Goal: Answer question/provide support: Answer question/provide support

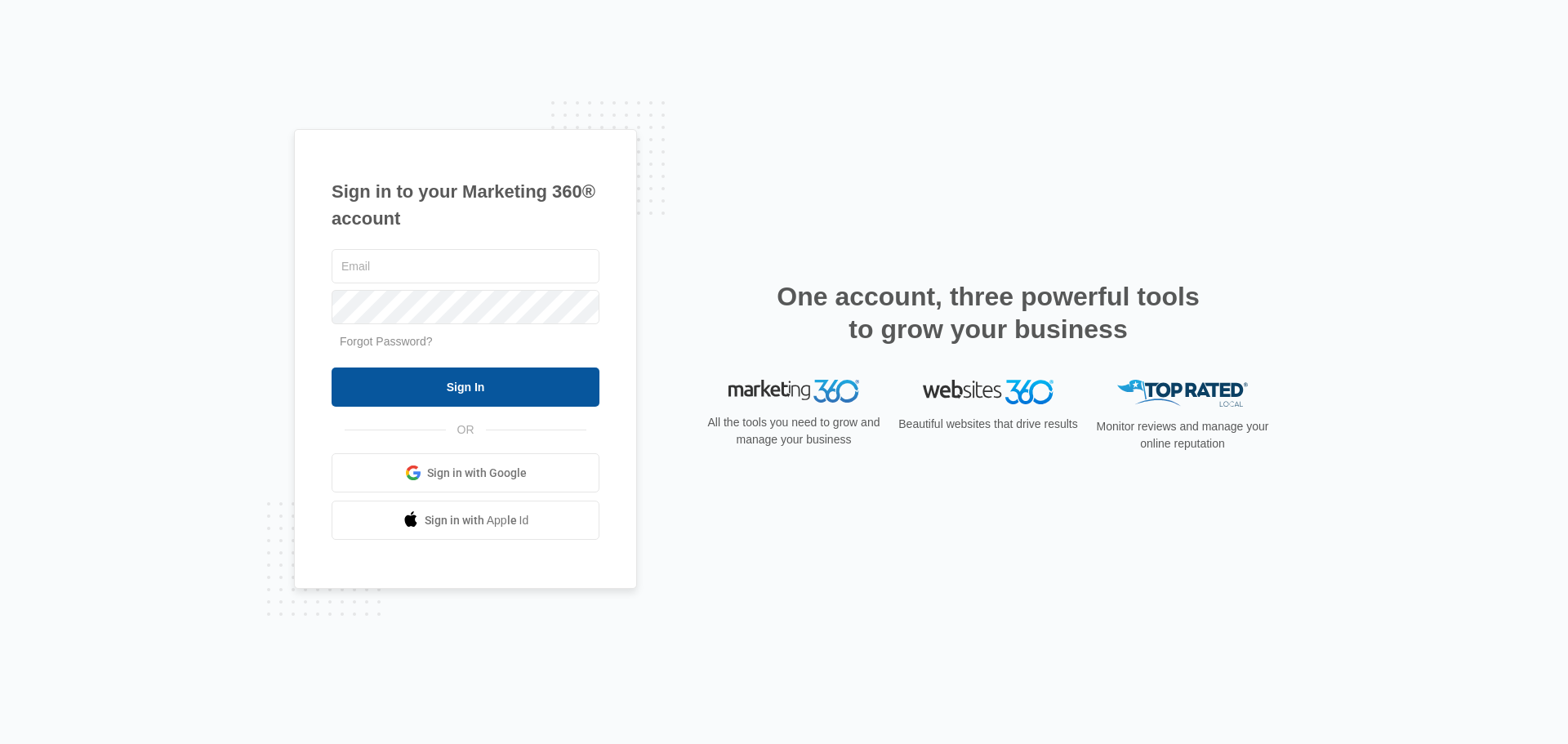
type input "[EMAIL_ADDRESS][DOMAIN_NAME]"
click at [509, 386] on input "Sign In" at bounding box center [466, 387] width 267 height 40
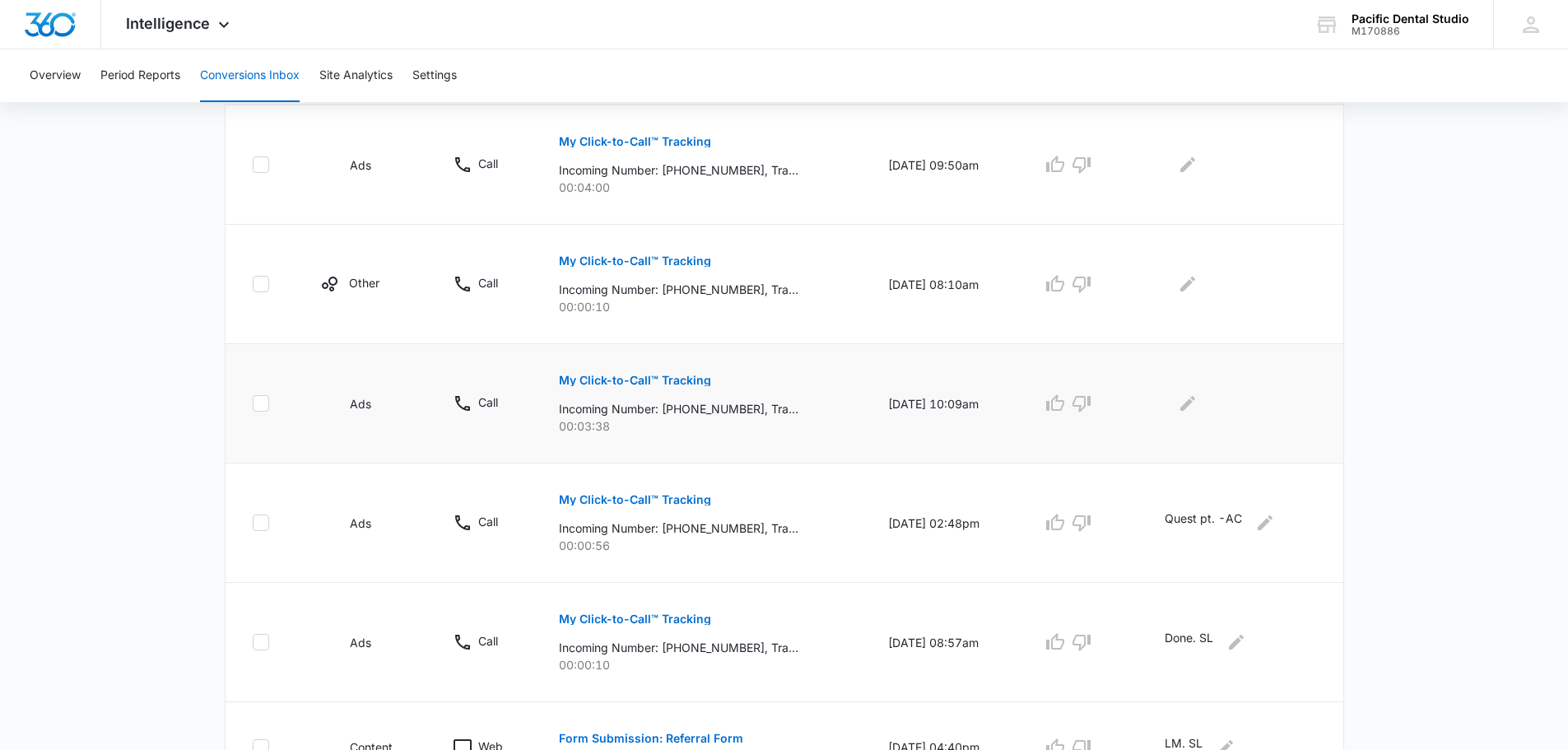
scroll to position [411, 0]
click at [608, 382] on p "My Click-to-Call™ Tracking" at bounding box center [635, 382] width 152 height 12
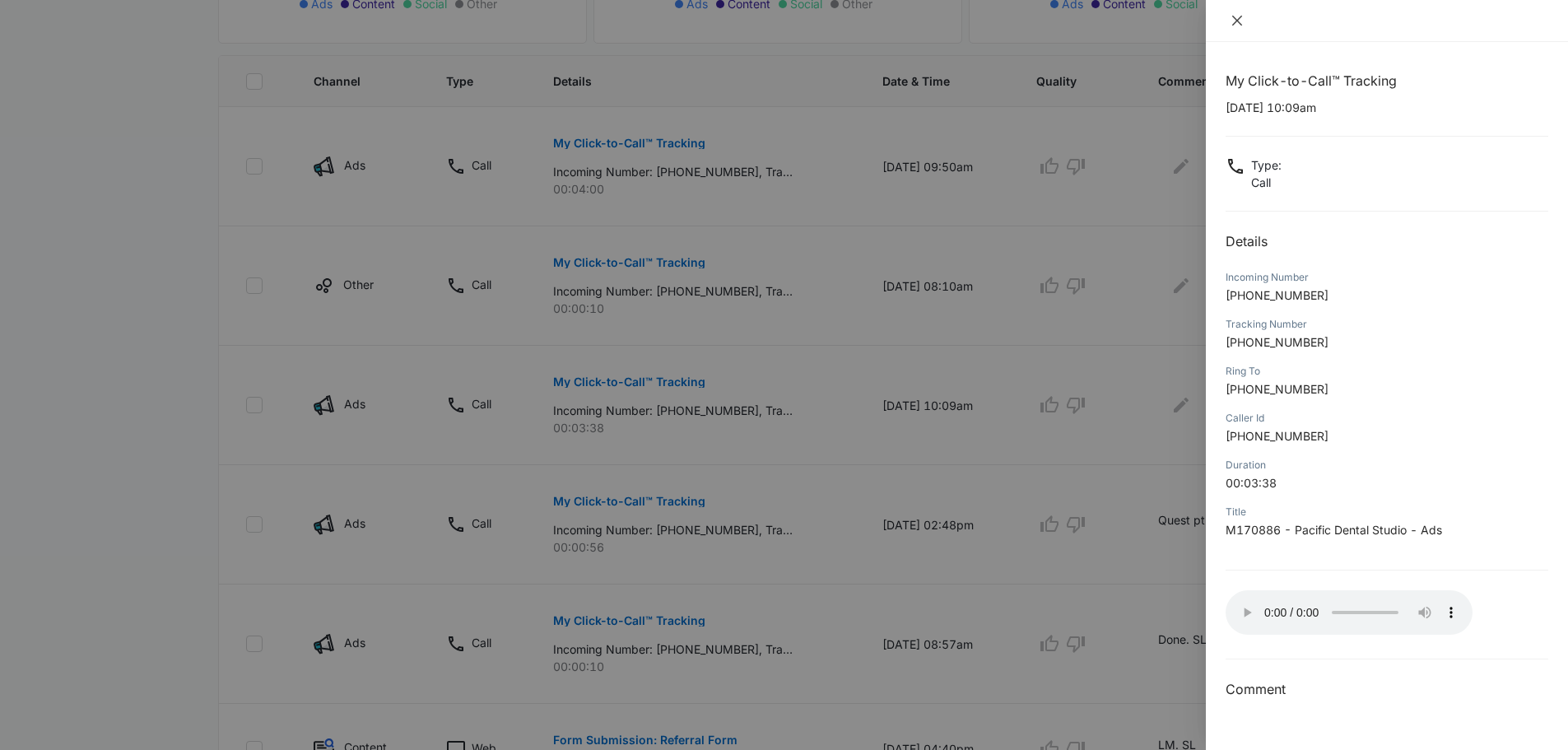
click at [1232, 17] on icon "close" at bounding box center [1236, 20] width 13 height 13
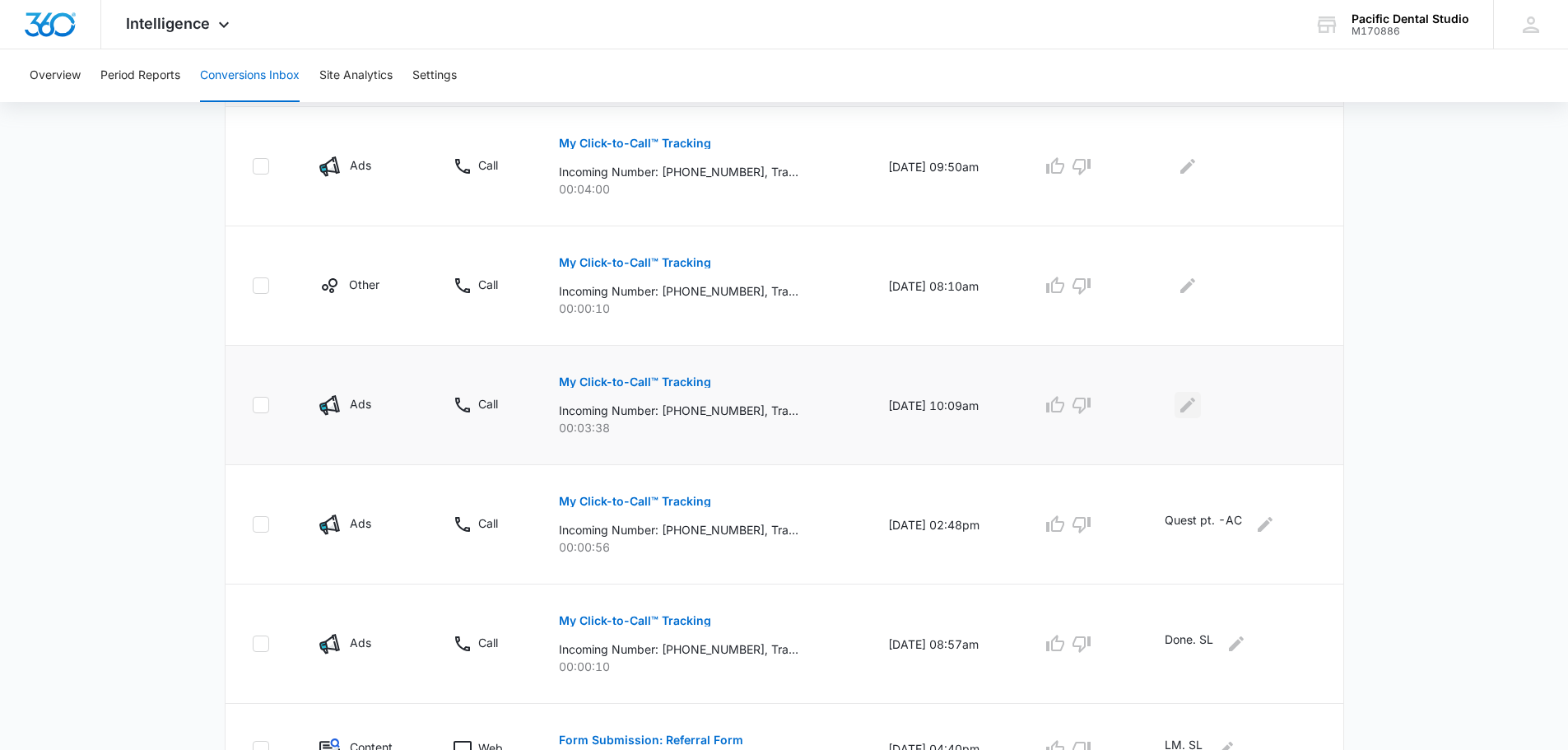
click at [1196, 397] on icon "Edit Comments" at bounding box center [1188, 405] width 20 height 20
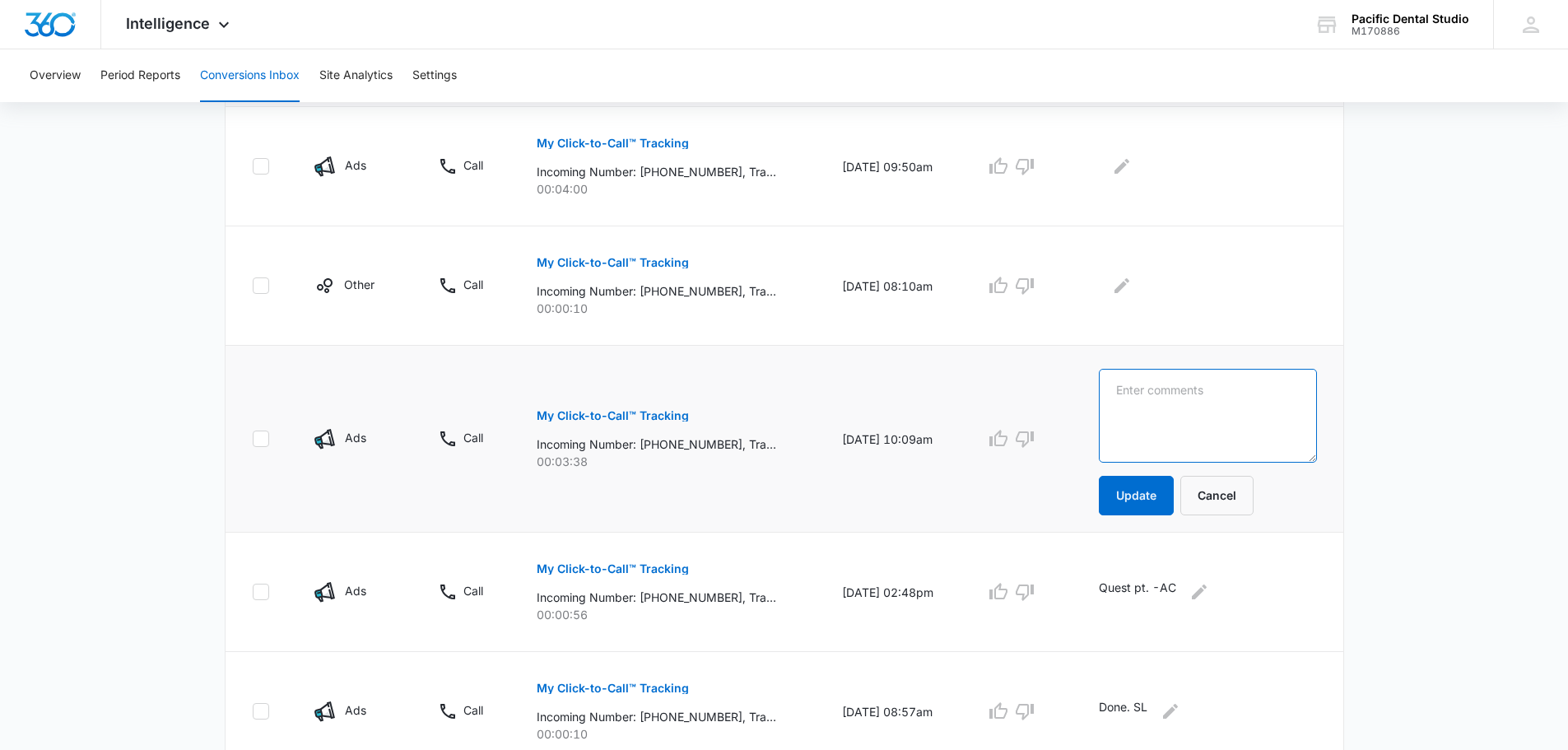
click at [1125, 414] on textarea at bounding box center [1207, 415] width 218 height 94
type textarea "Existing pt sched'd 9/23. SL"
click at [1163, 491] on button "Update" at bounding box center [1136, 495] width 75 height 40
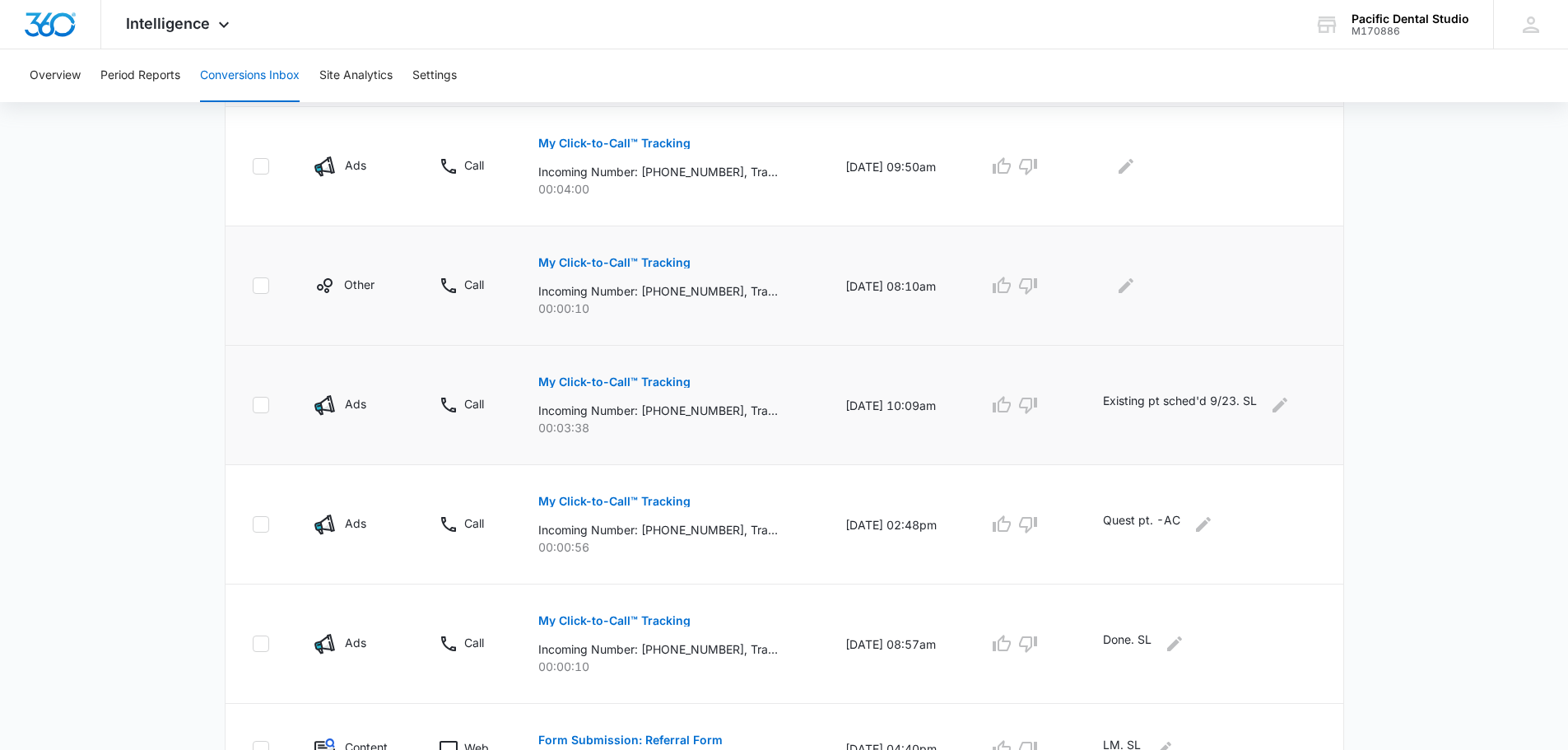
click at [649, 257] on p "My Click-to-Call™ Tracking" at bounding box center [614, 263] width 152 height 12
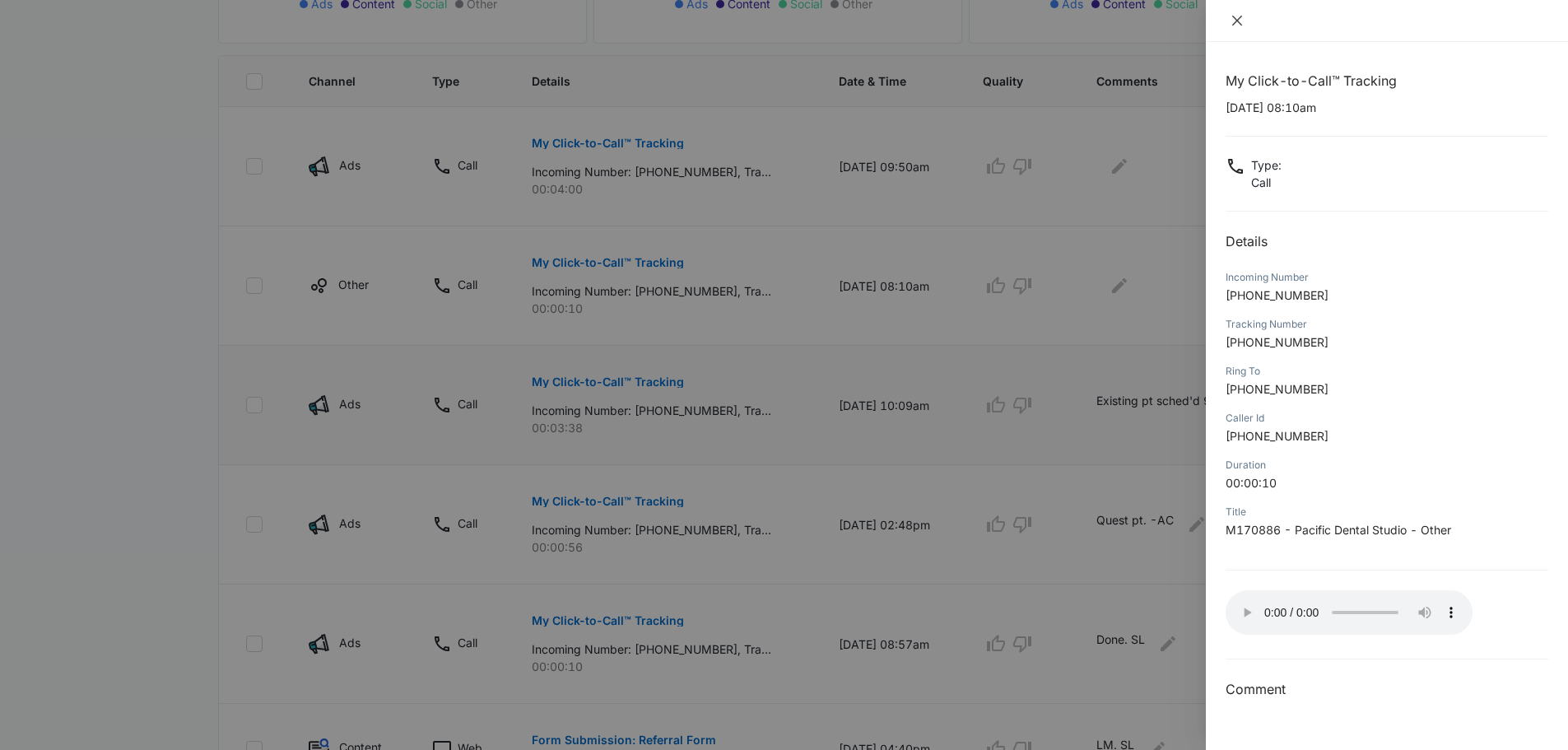
click at [1242, 16] on icon "close" at bounding box center [1237, 21] width 10 height 10
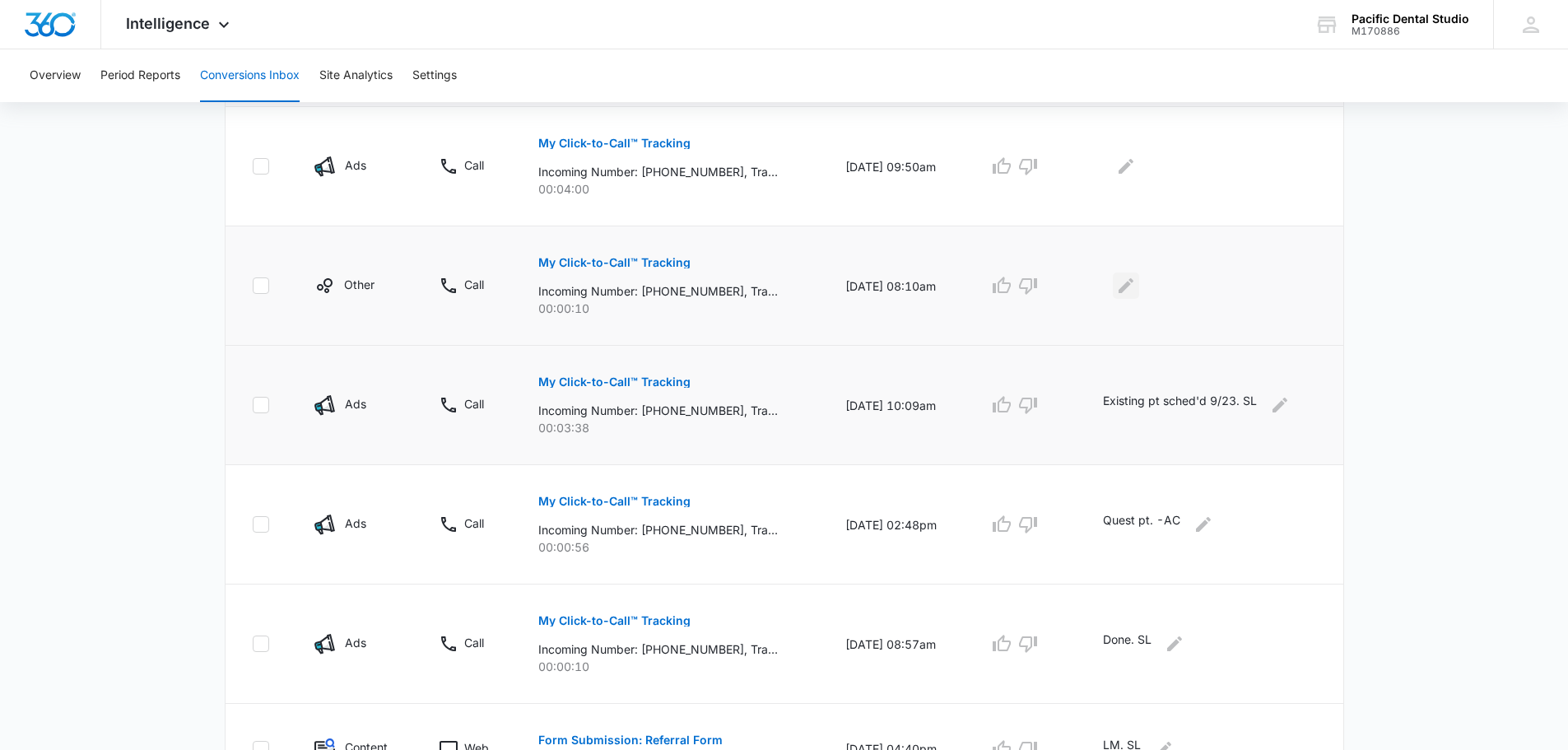
click at [1137, 290] on icon "Edit Comments" at bounding box center [1127, 286] width 20 height 20
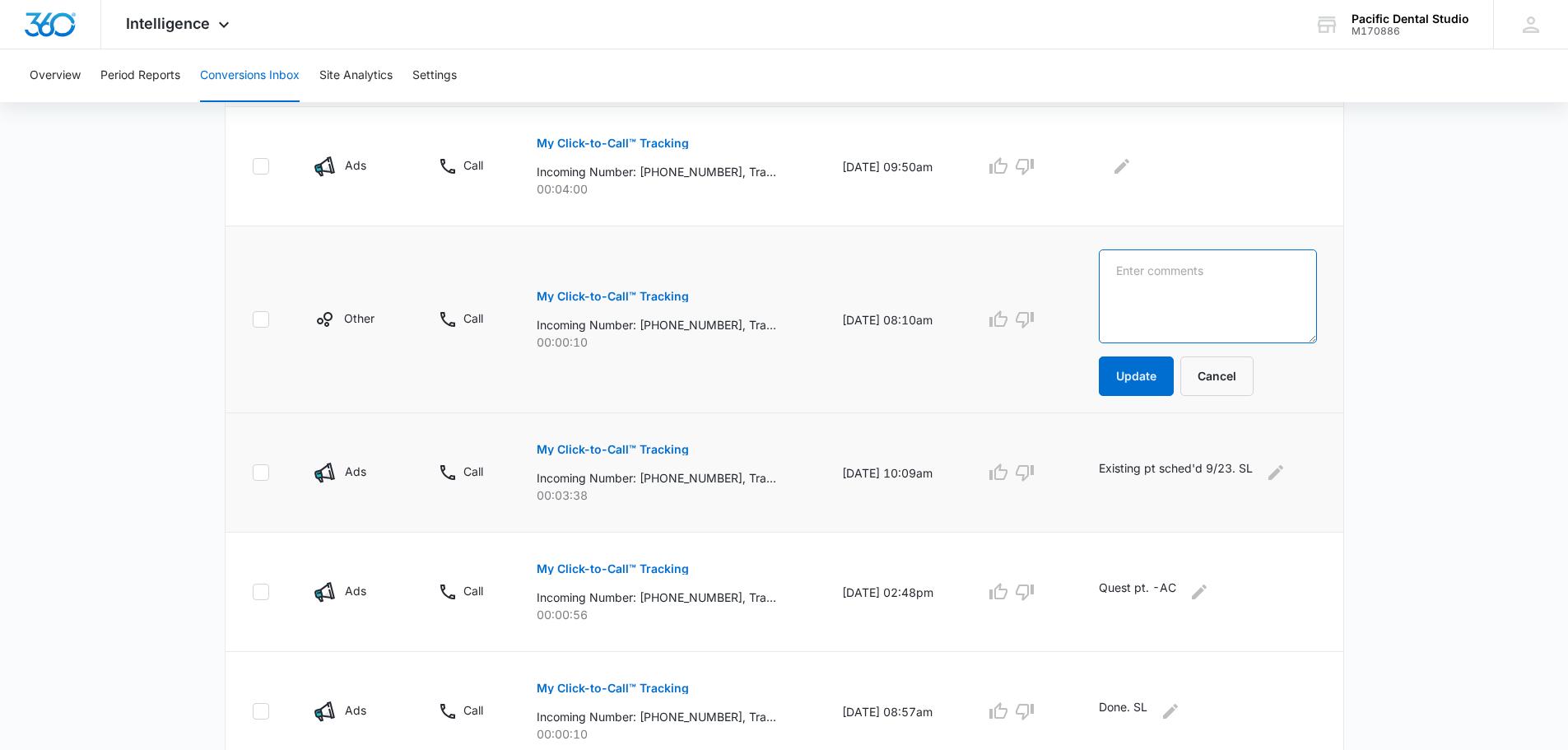
click at [1168, 340] on textarea at bounding box center [1207, 297] width 218 height 94
type textarea "Done. SL"
click at [1166, 405] on td "Done. SL Update Cancel" at bounding box center [1211, 320] width 265 height 187
click at [1151, 378] on button "Update" at bounding box center [1136, 376] width 75 height 40
click at [1164, 373] on button "Update" at bounding box center [1136, 376] width 75 height 40
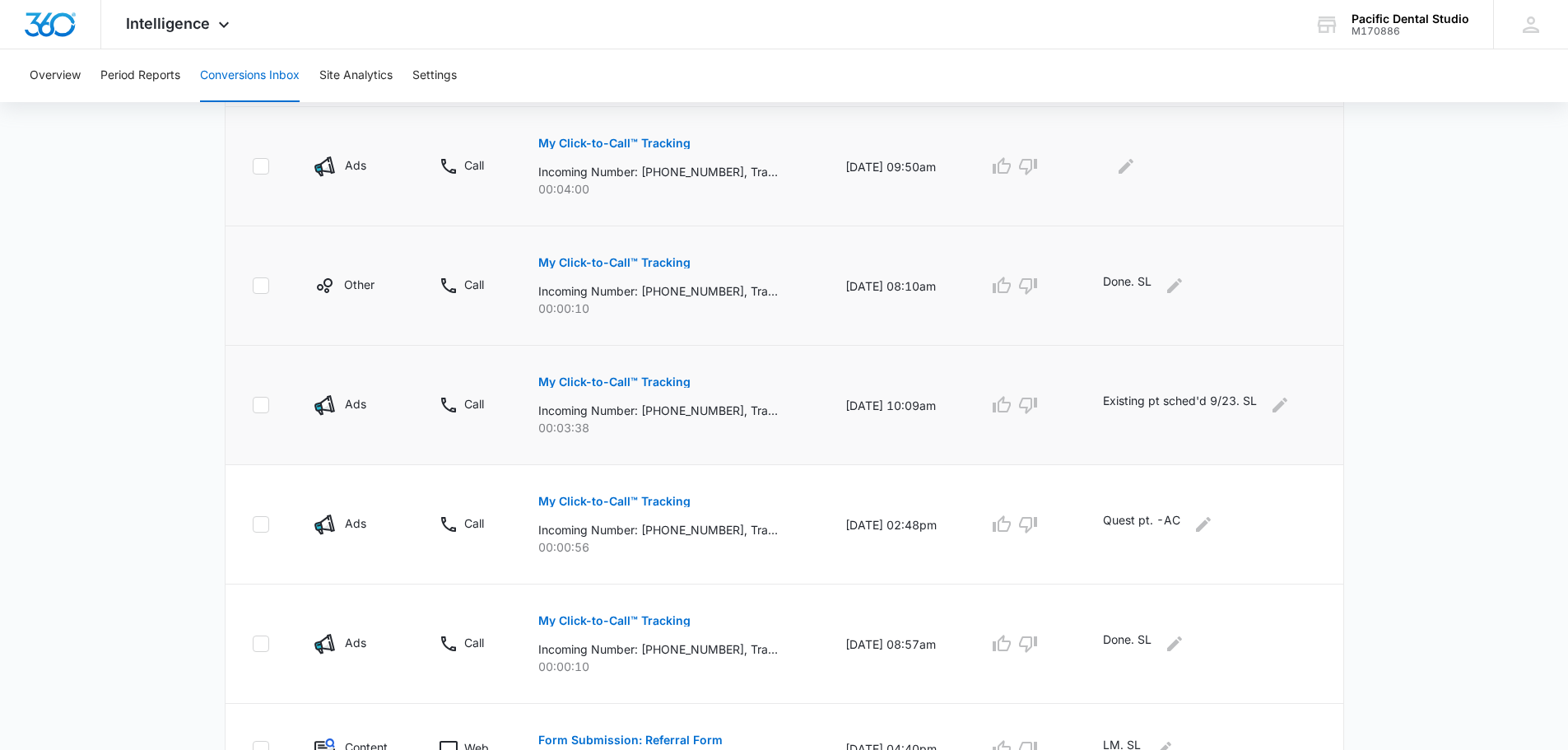
click at [655, 152] on button "My Click-to-Call™ Tracking" at bounding box center [614, 144] width 152 height 40
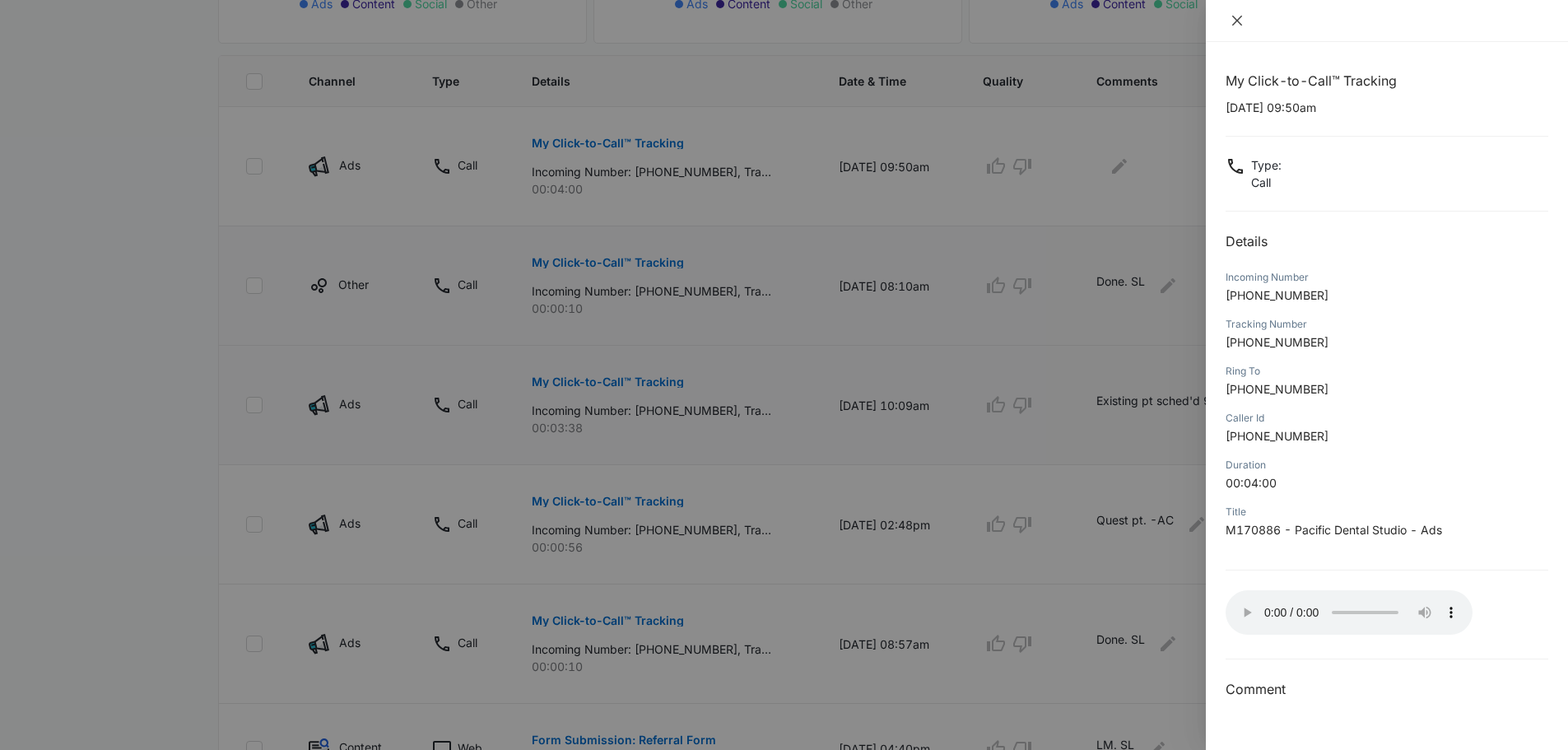
click at [1238, 13] on button "Close" at bounding box center [1236, 20] width 23 height 15
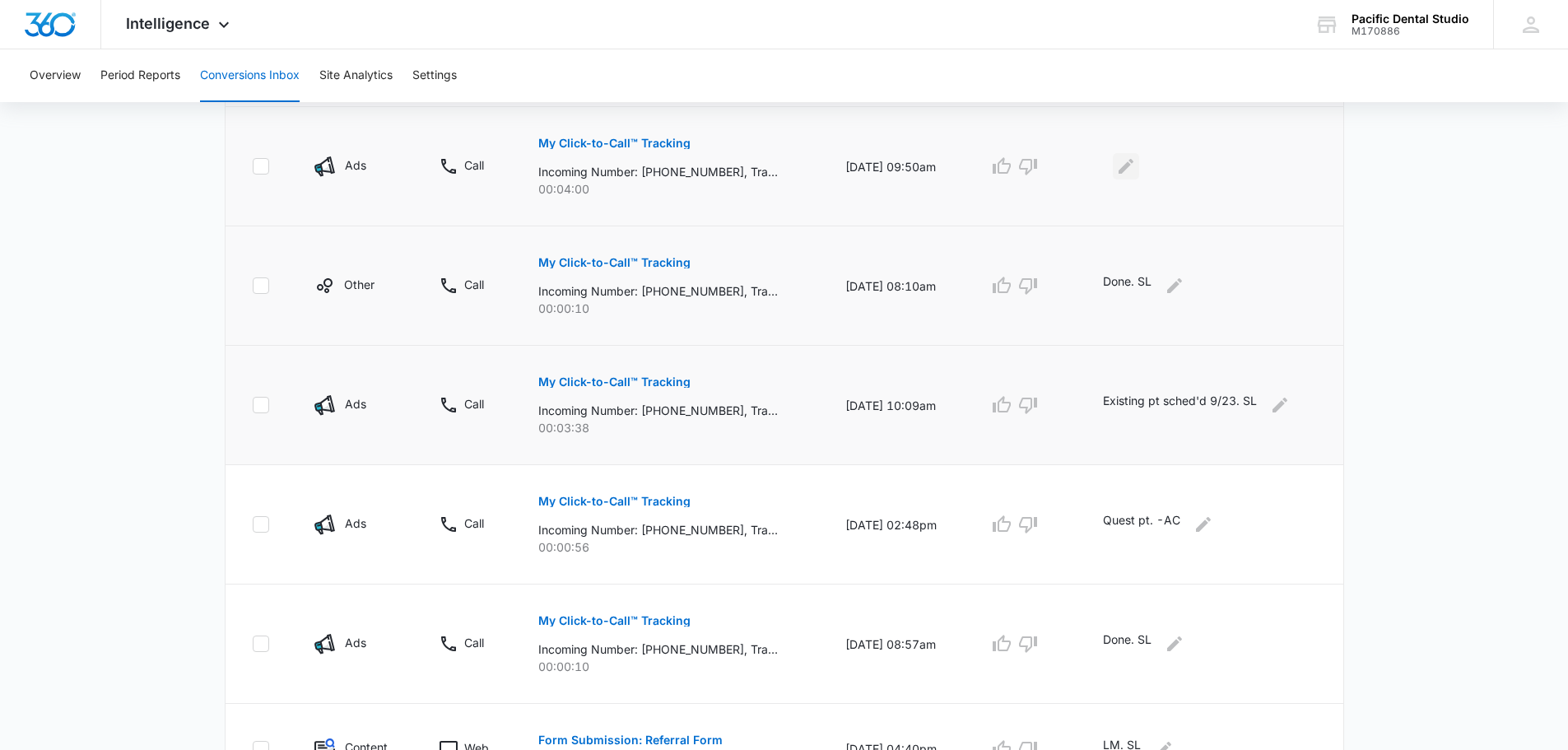
click at [1130, 156] on button "Edit Comments" at bounding box center [1126, 166] width 26 height 26
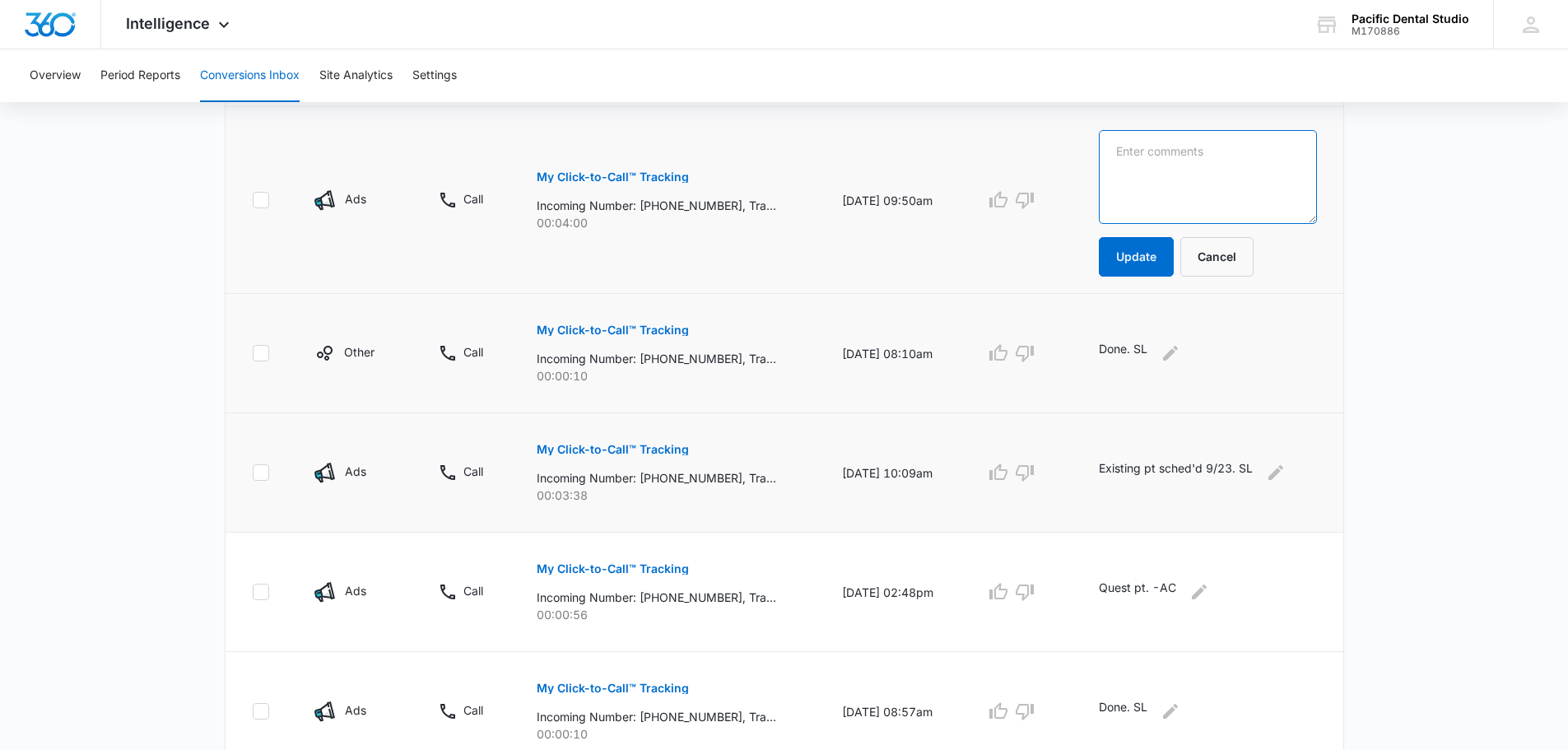
click at [1188, 201] on textarea at bounding box center [1207, 177] width 218 height 94
type textarea "Existing pt, sched 10/21. SL"
click at [1147, 257] on button "Update" at bounding box center [1136, 257] width 75 height 40
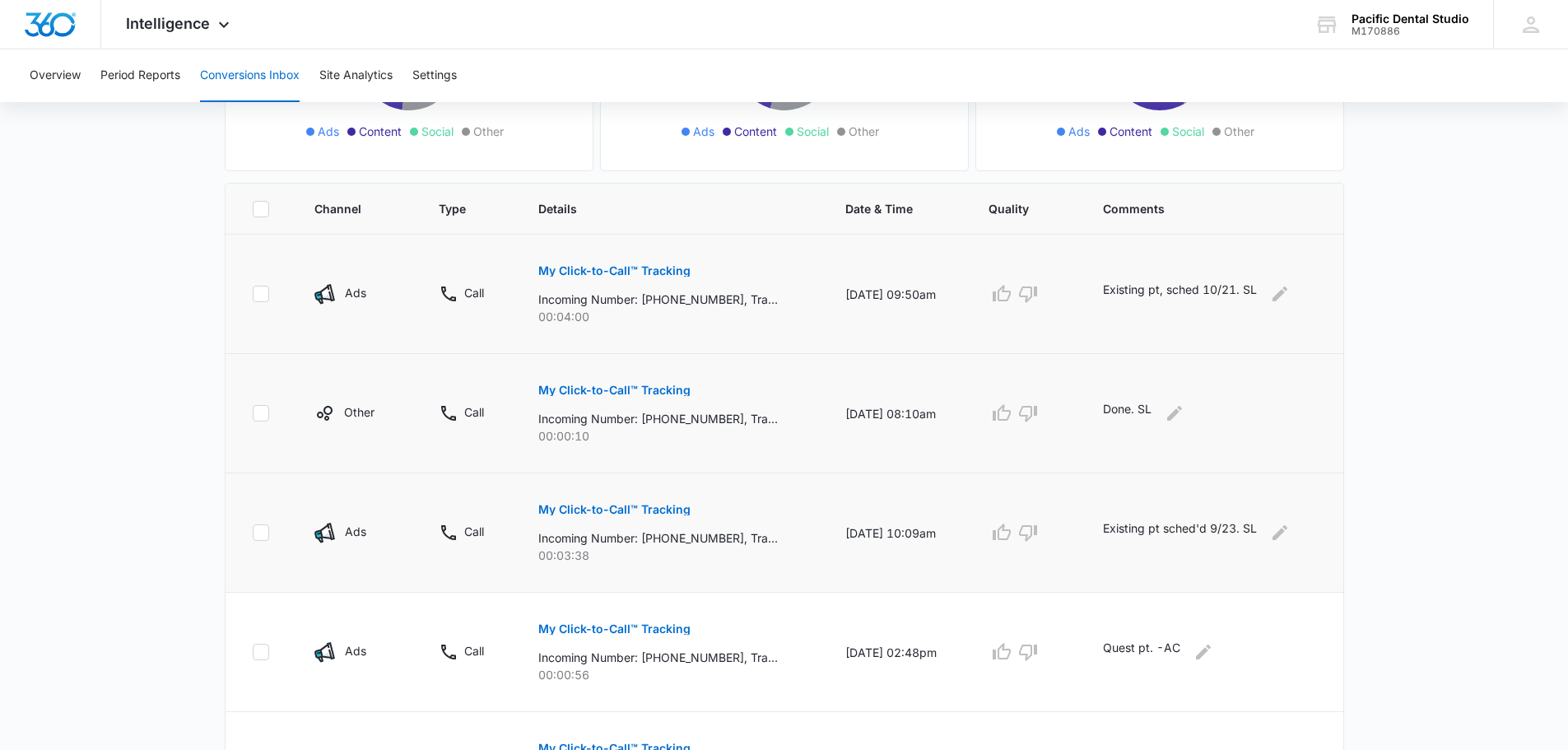
scroll to position [0, 0]
